Goal: Transaction & Acquisition: Purchase product/service

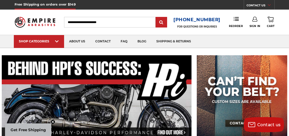
click at [102, 23] on input "Search" at bounding box center [110, 22] width 92 height 11
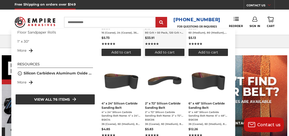
scroll to position [91, 0]
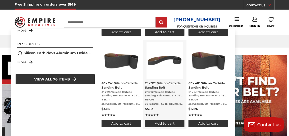
type input "**********"
click at [155, 84] on span "2" x 72" Silicon Carbide Sanding Belt" at bounding box center [164, 85] width 39 height 9
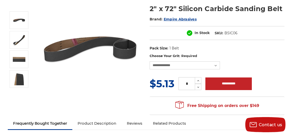
scroll to position [68, 0]
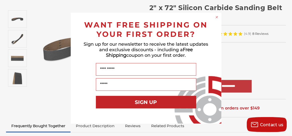
click at [197, 61] on div "Sign up for our newsletter to receive the latest updates and exclusive discount…" at bounding box center [146, 51] width 141 height 24
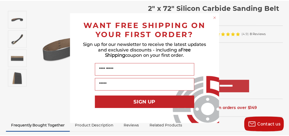
scroll to position [0, 0]
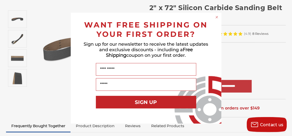
click at [217, 14] on form "WANT FREE SHIPPING ON YOUR FIRST ORDER? Sign up for our newsletter to receive t…" at bounding box center [146, 68] width 151 height 111
click at [217, 16] on circle "Close dialog" at bounding box center [217, 17] width 5 height 5
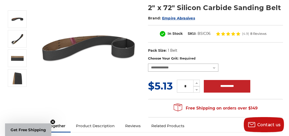
click at [207, 66] on select "**********" at bounding box center [183, 67] width 70 height 8
click at [113, 85] on img at bounding box center [88, 47] width 101 height 101
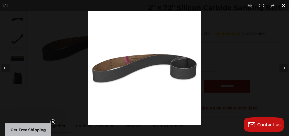
click at [283, 7] on button at bounding box center [283, 5] width 11 height 11
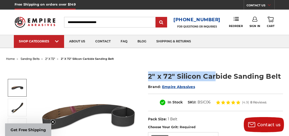
drag, startPoint x: 145, startPoint y: 71, endPoint x: 217, endPoint y: 62, distance: 72.4
click at [217, 65] on div "2" x 72" Silicon Carbide Sanding Belt Brand: Empire Abrasives In Stock SKU:" at bounding box center [145, 125] width 284 height 126
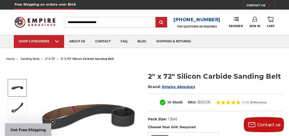
click at [217, 62] on ul "home sanding belts 2" x 72" 2" x 72" silicon carbide sanding belt" at bounding box center [144, 58] width 277 height 7
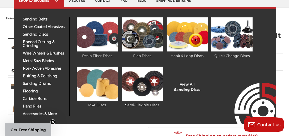
scroll to position [46, 0]
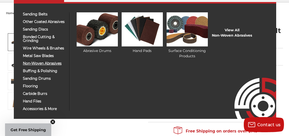
click at [55, 64] on span "non-woven abrasives" at bounding box center [44, 63] width 43 height 4
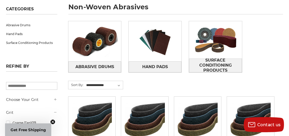
scroll to position [46, 0]
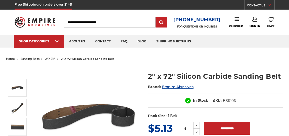
scroll to position [46, 0]
